Goal: Share content: Share content

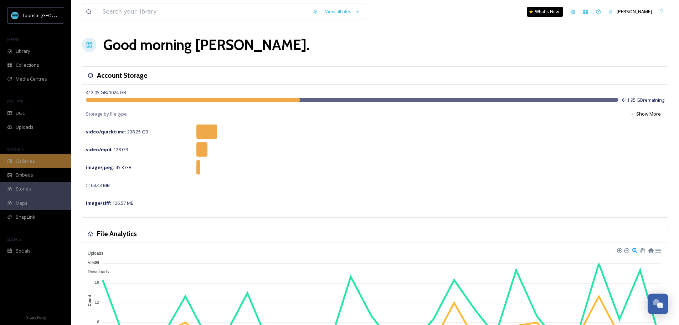
click at [13, 164] on div "Galleries" at bounding box center [35, 161] width 71 height 14
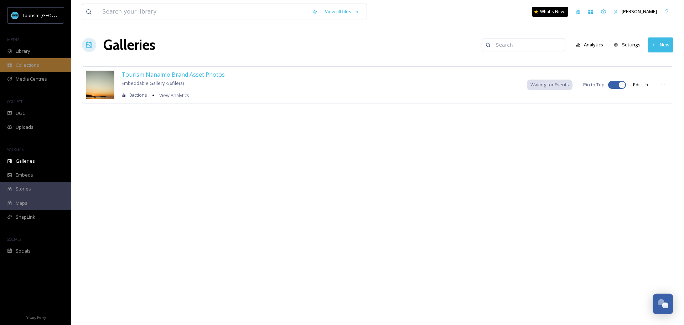
click at [21, 66] on span "Collections" at bounding box center [28, 65] width 24 height 7
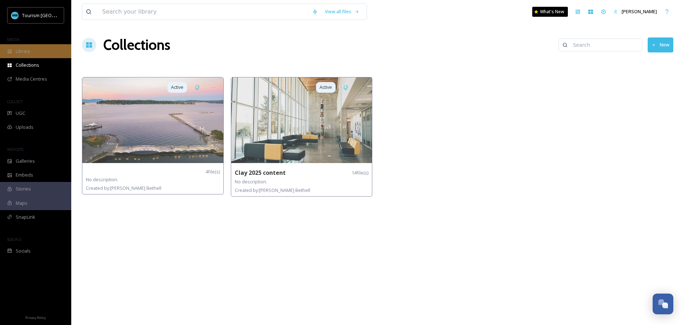
click at [22, 52] on span "Library" at bounding box center [23, 51] width 14 height 7
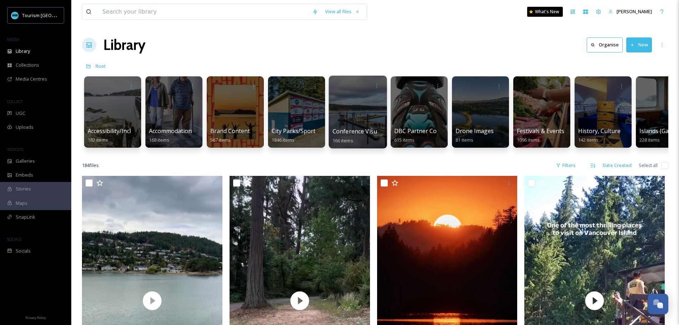
click at [351, 107] on div at bounding box center [357, 112] width 58 height 73
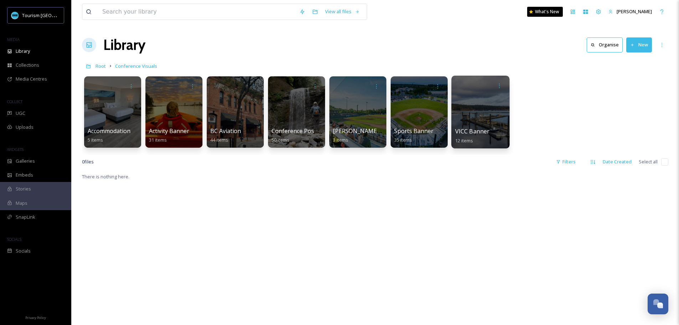
click at [462, 131] on span "VICC Banner" at bounding box center [472, 131] width 35 height 8
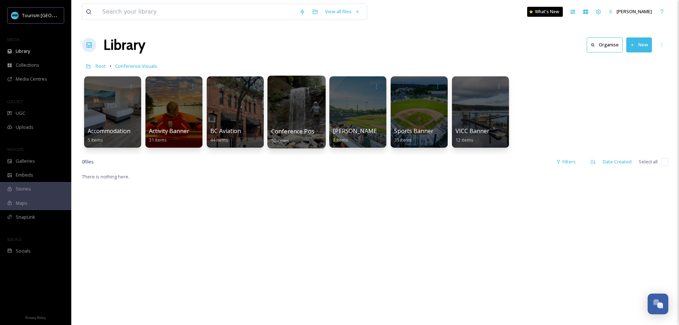
click at [297, 110] on div at bounding box center [296, 112] width 58 height 73
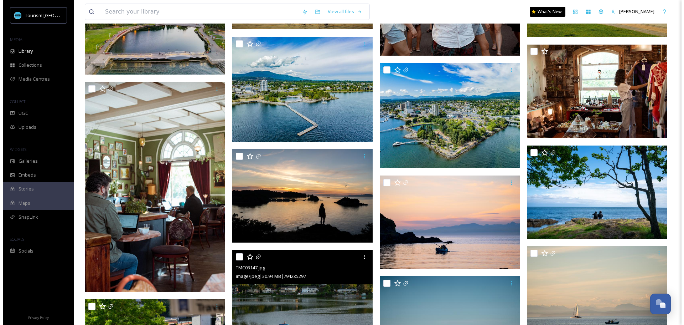
scroll to position [428, 0]
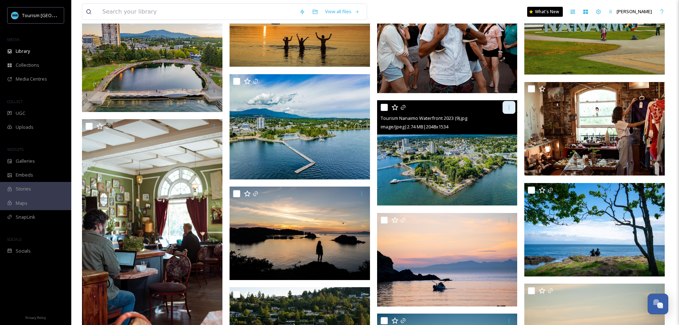
click at [508, 108] on icon at bounding box center [509, 107] width 6 height 6
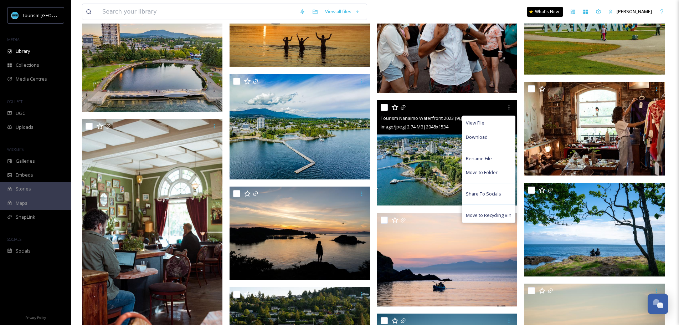
click at [422, 181] on img at bounding box center [447, 152] width 140 height 105
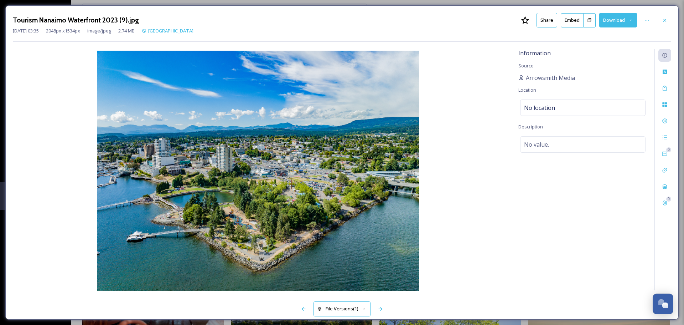
scroll to position [431, 0]
click at [548, 20] on button "Share" at bounding box center [547, 20] width 21 height 15
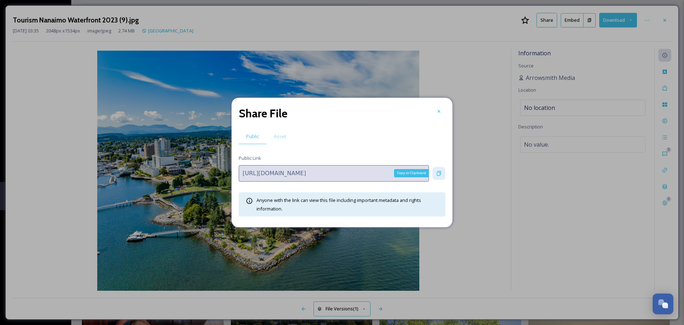
click at [440, 174] on icon at bounding box center [439, 173] width 4 height 5
